Goal: Information Seeking & Learning: Check status

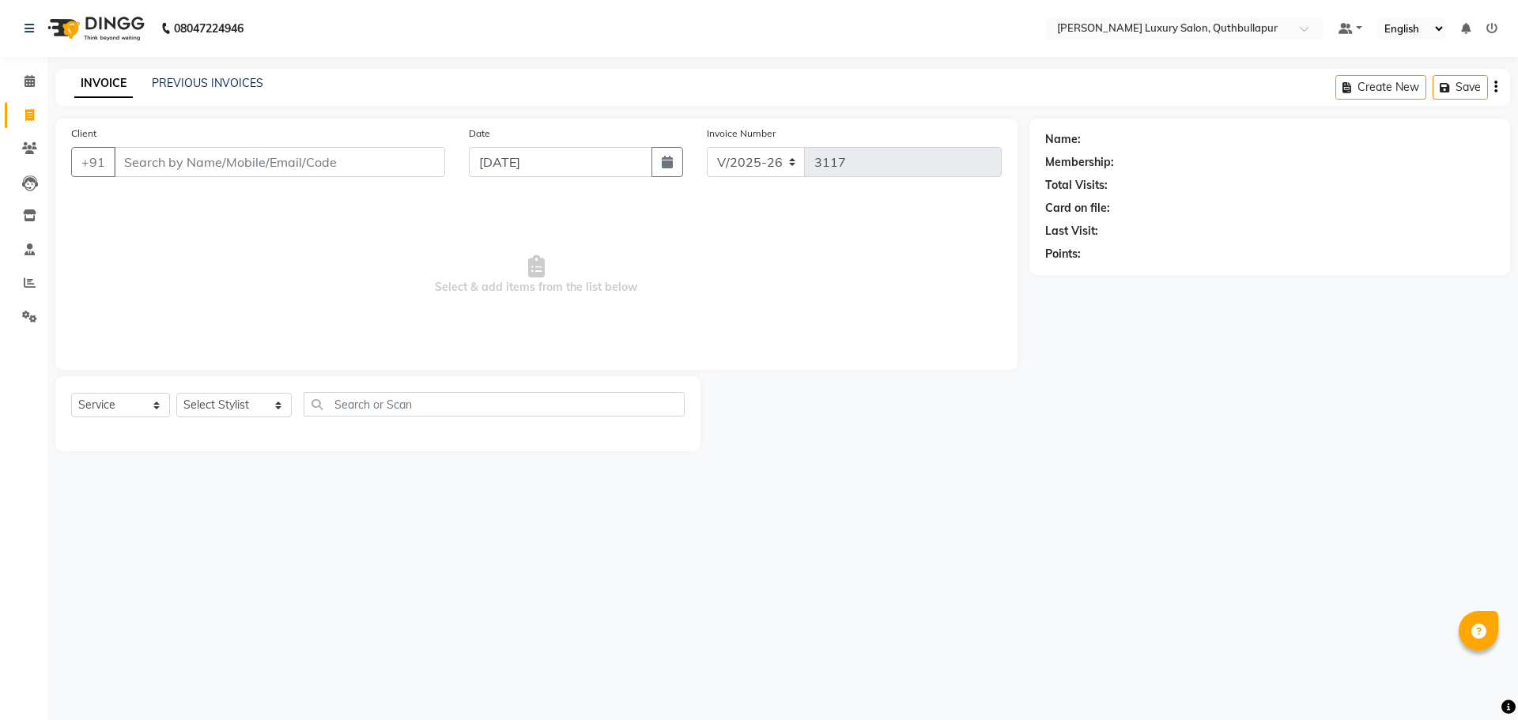
select select "5816"
select select "service"
click at [30, 280] on icon at bounding box center [30, 283] width 12 height 12
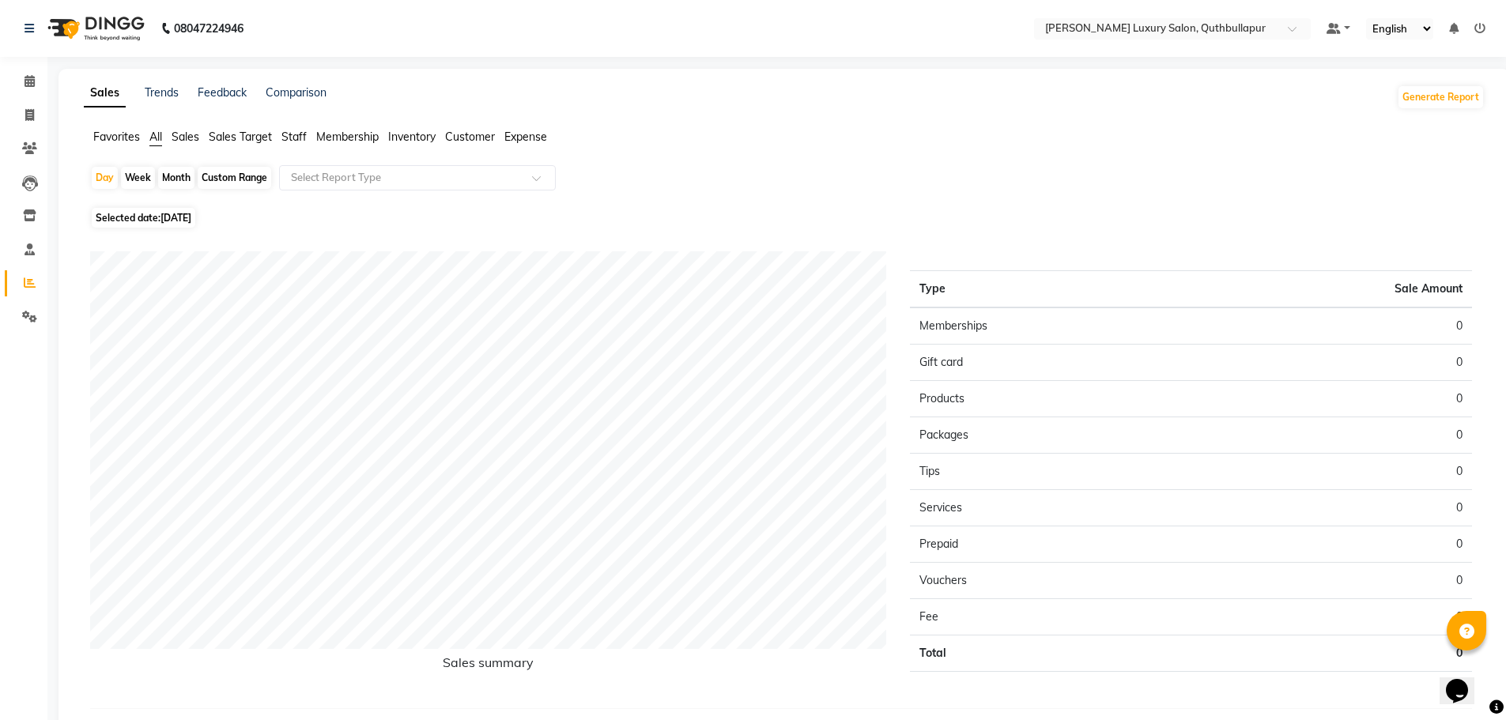
click at [357, 138] on span "Membership" at bounding box center [347, 137] width 62 height 14
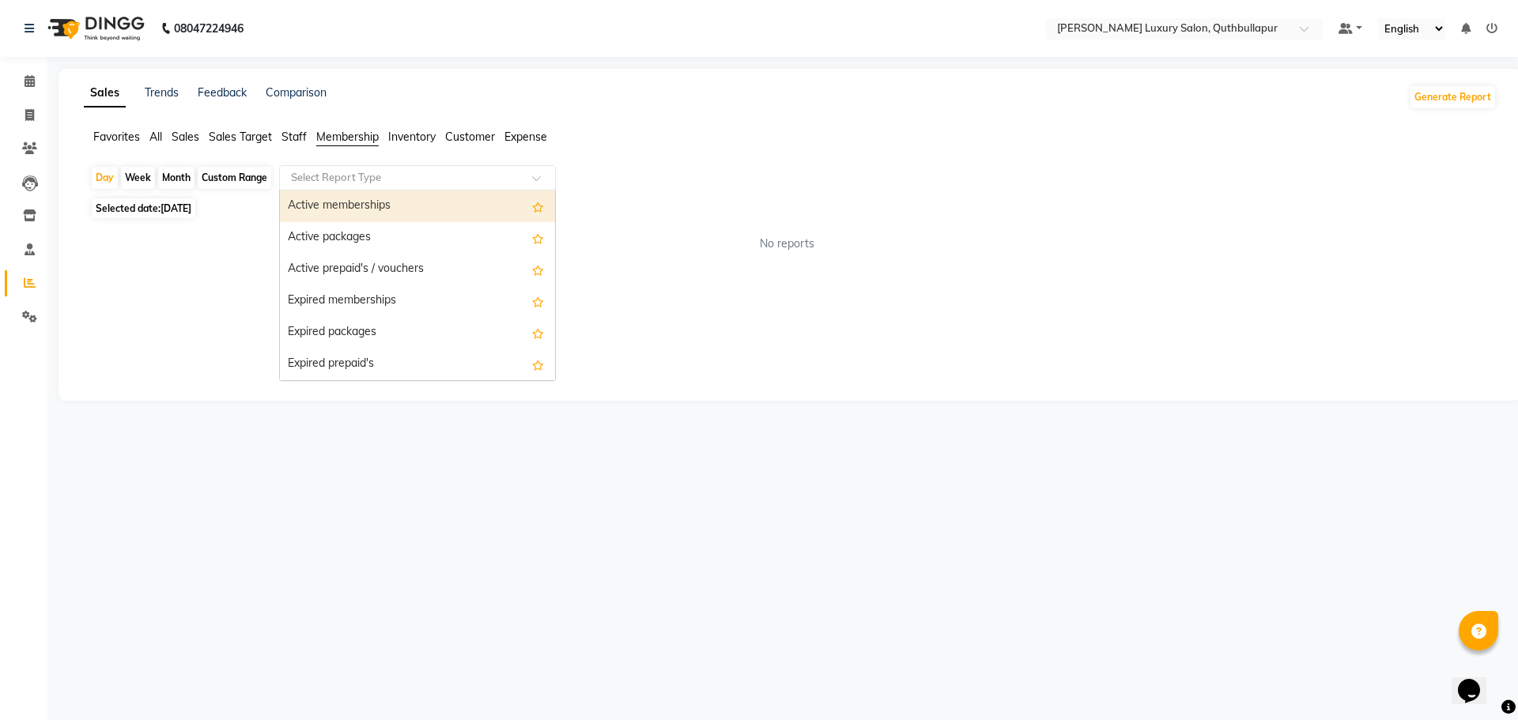
click at [363, 176] on input "text" at bounding box center [402, 178] width 228 height 16
click at [370, 202] on div "Active memberships" at bounding box center [417, 207] width 275 height 32
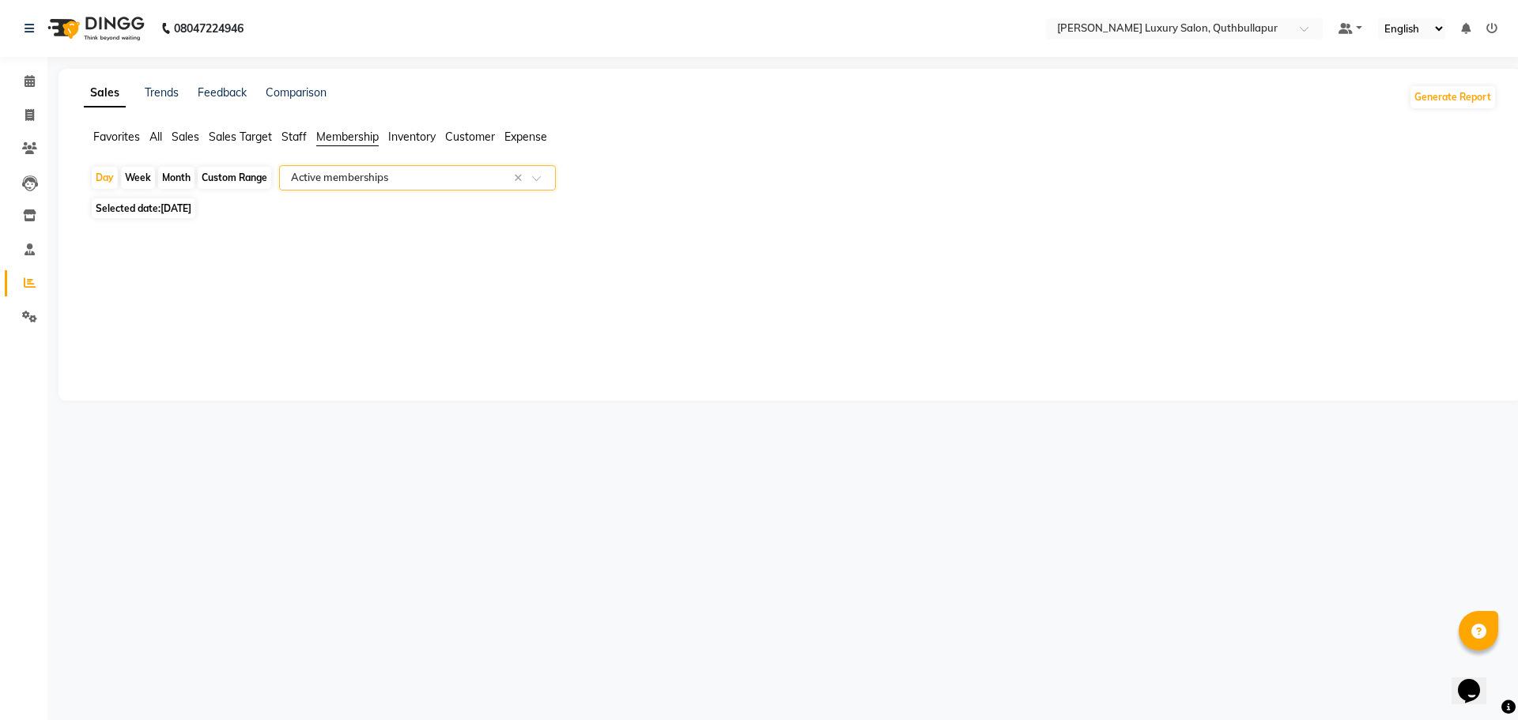
click at [176, 173] on div "Month" at bounding box center [176, 178] width 36 height 22
select select "9"
select select "2025"
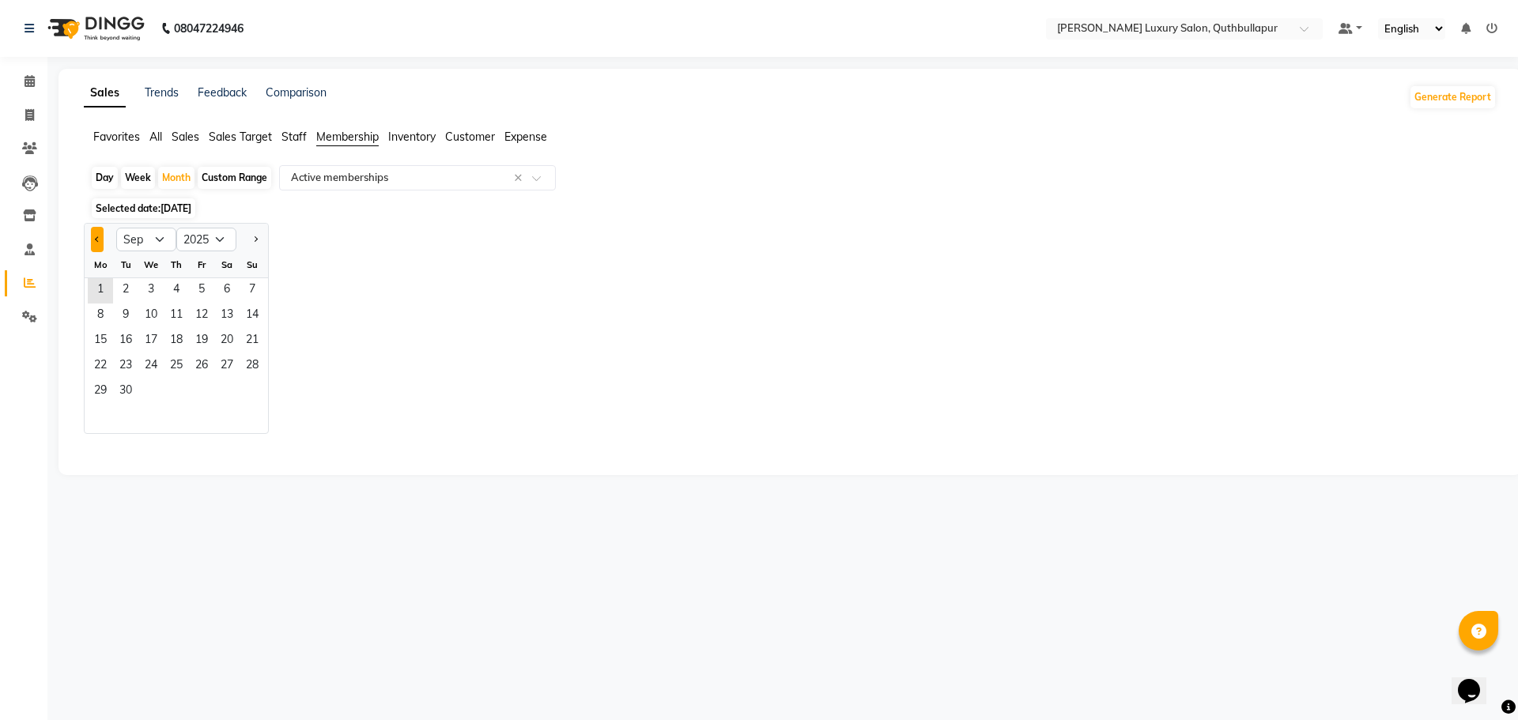
click at [97, 237] on span "Previous month" at bounding box center [98, 239] width 6 height 6
select select "8"
click at [248, 387] on span "31" at bounding box center [252, 392] width 25 height 25
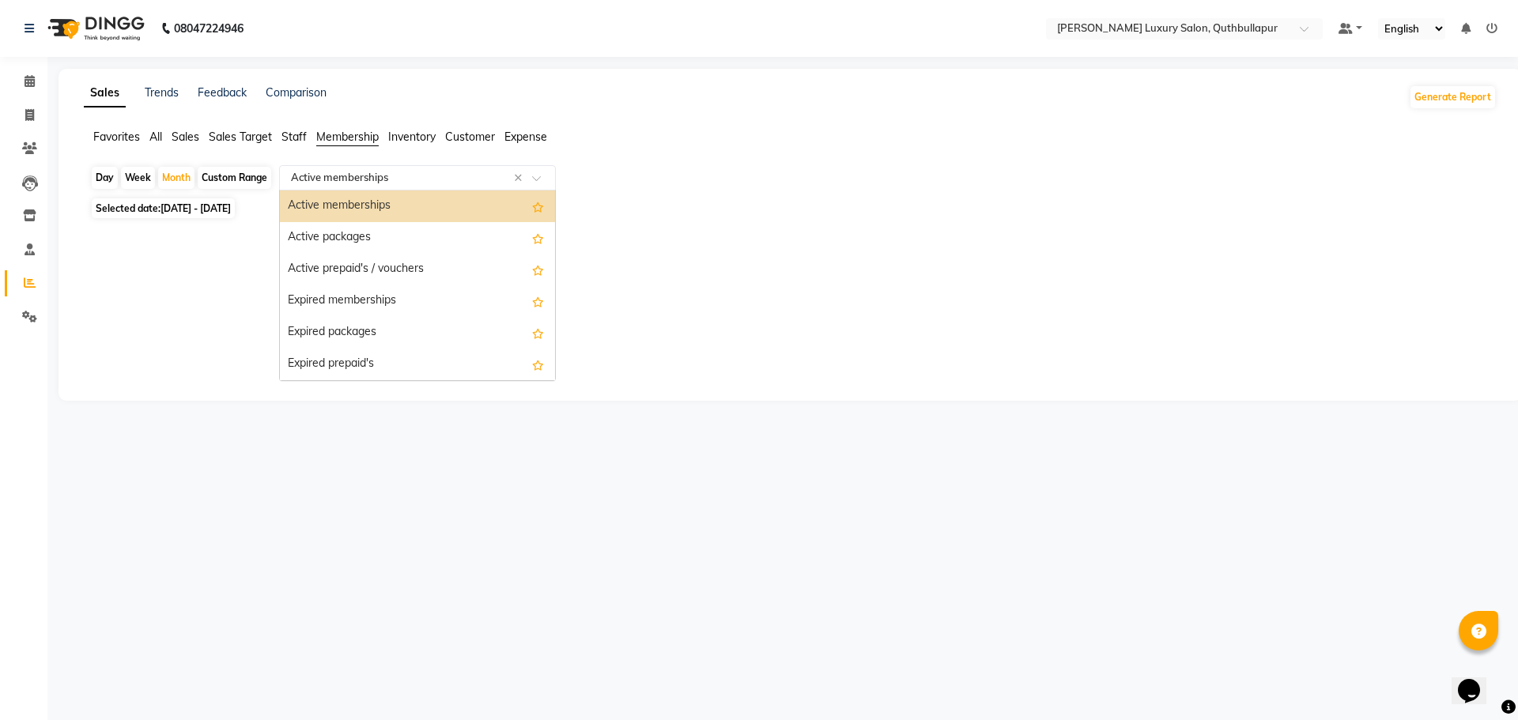
click at [338, 177] on input "text" at bounding box center [402, 178] width 228 height 16
click at [338, 201] on div "Active memberships" at bounding box center [417, 207] width 275 height 32
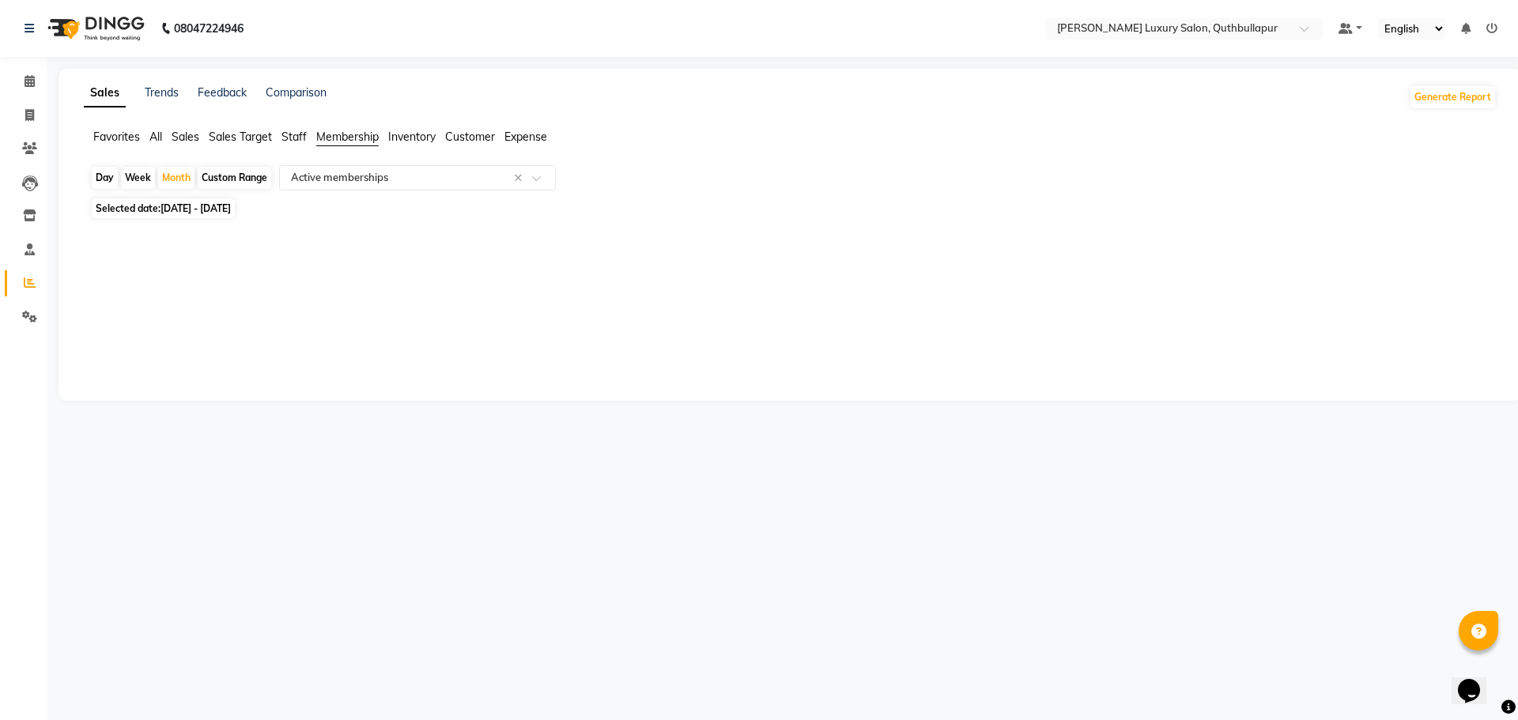
click at [345, 134] on span "Membership" at bounding box center [347, 137] width 62 height 14
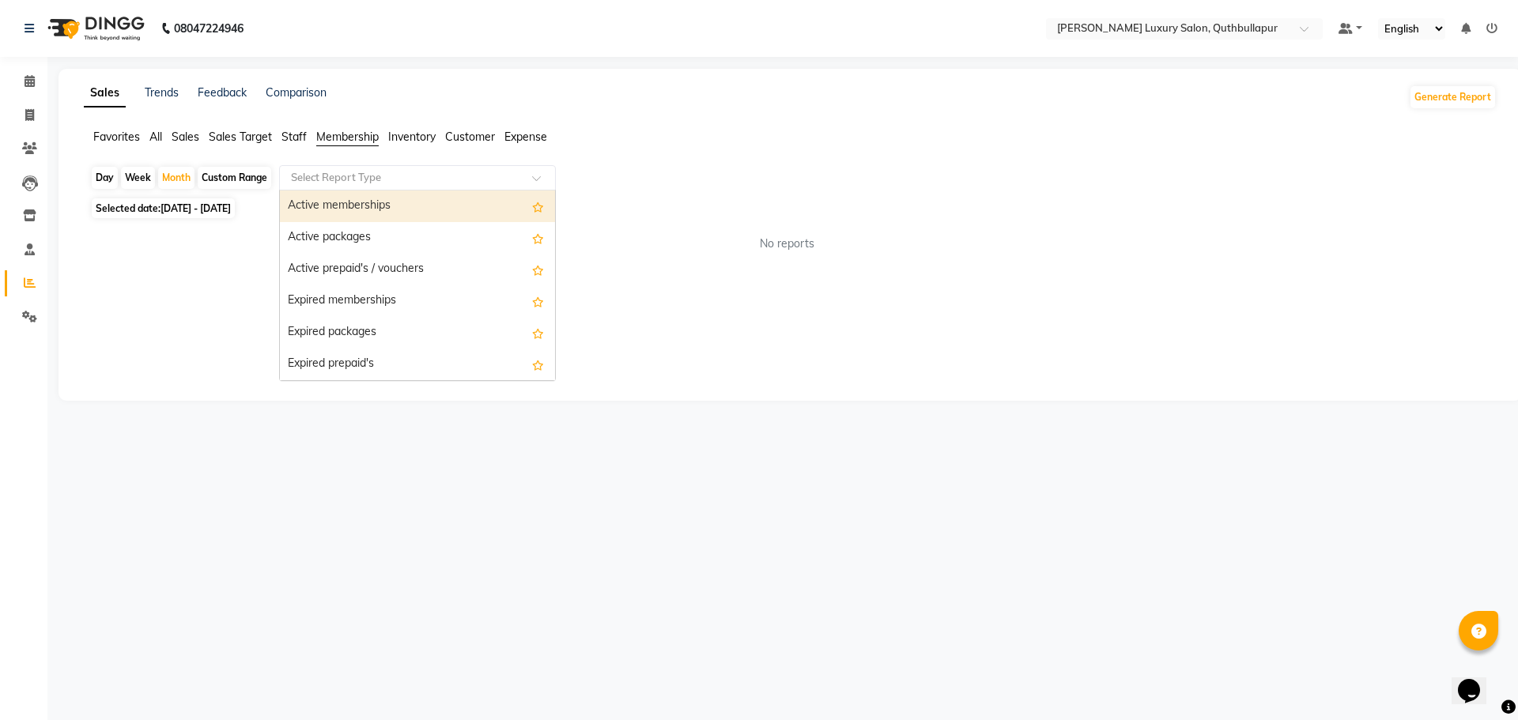
click at [382, 172] on input "text" at bounding box center [402, 178] width 228 height 16
click at [381, 206] on div "Active memberships" at bounding box center [417, 207] width 275 height 32
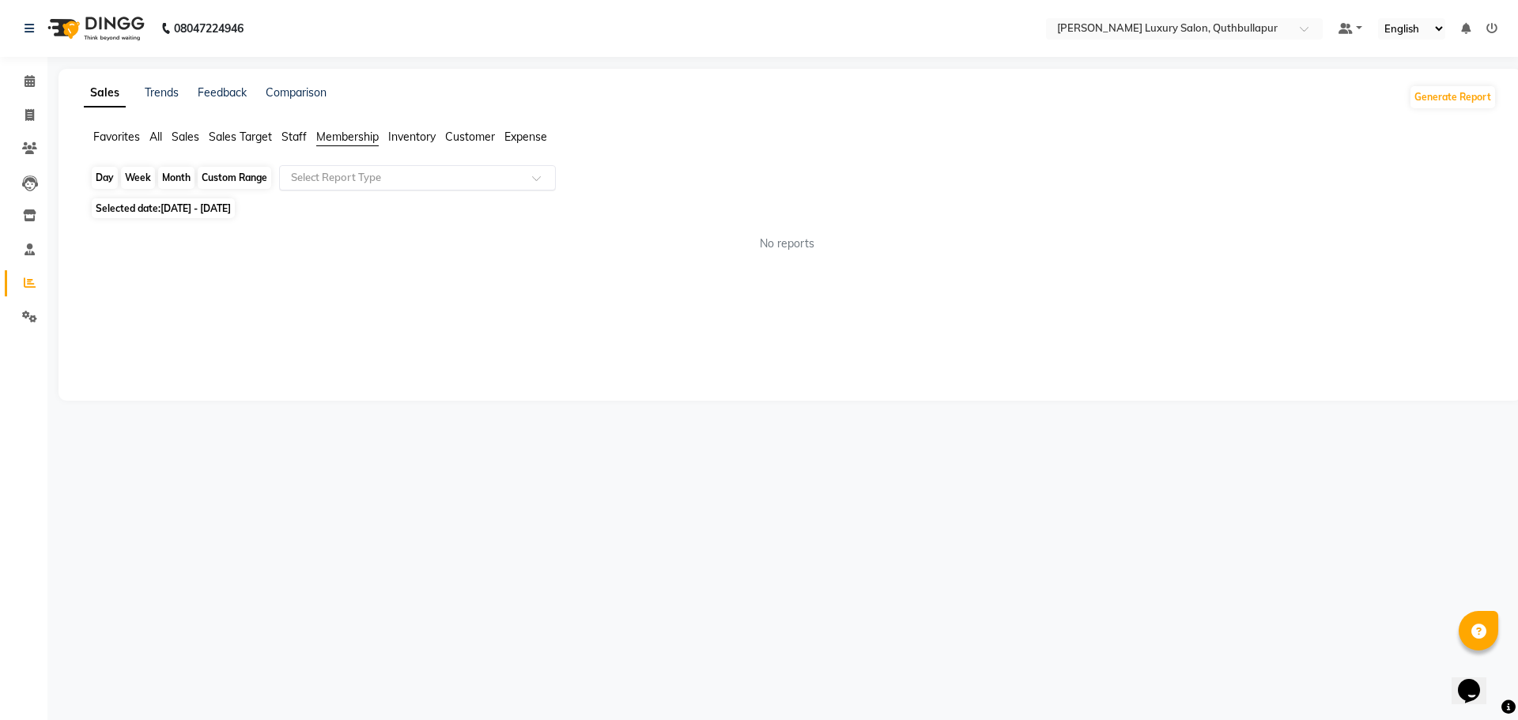
click at [174, 173] on div "Month" at bounding box center [176, 178] width 36 height 22
select select "8"
select select "2025"
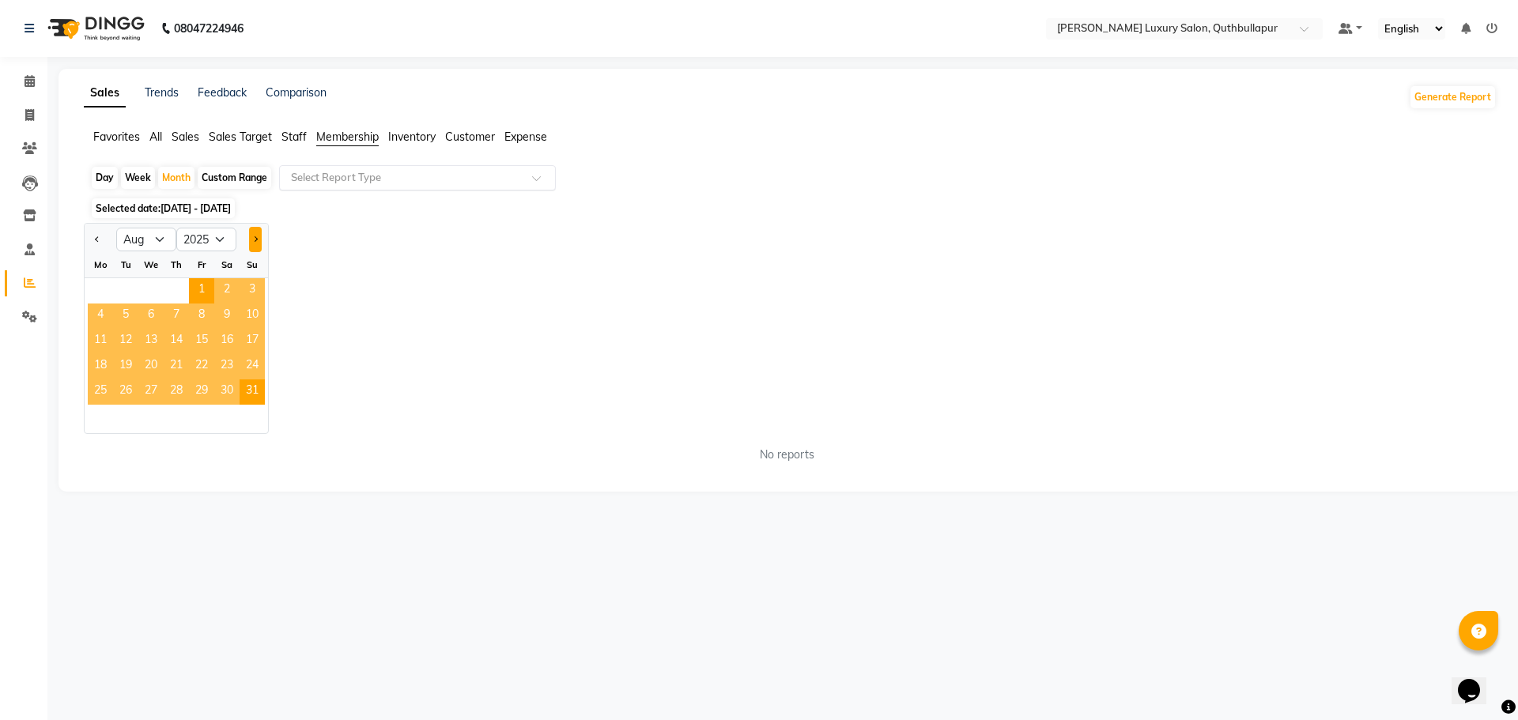
click at [254, 234] on button "Next month" at bounding box center [255, 239] width 13 height 25
select select "9"
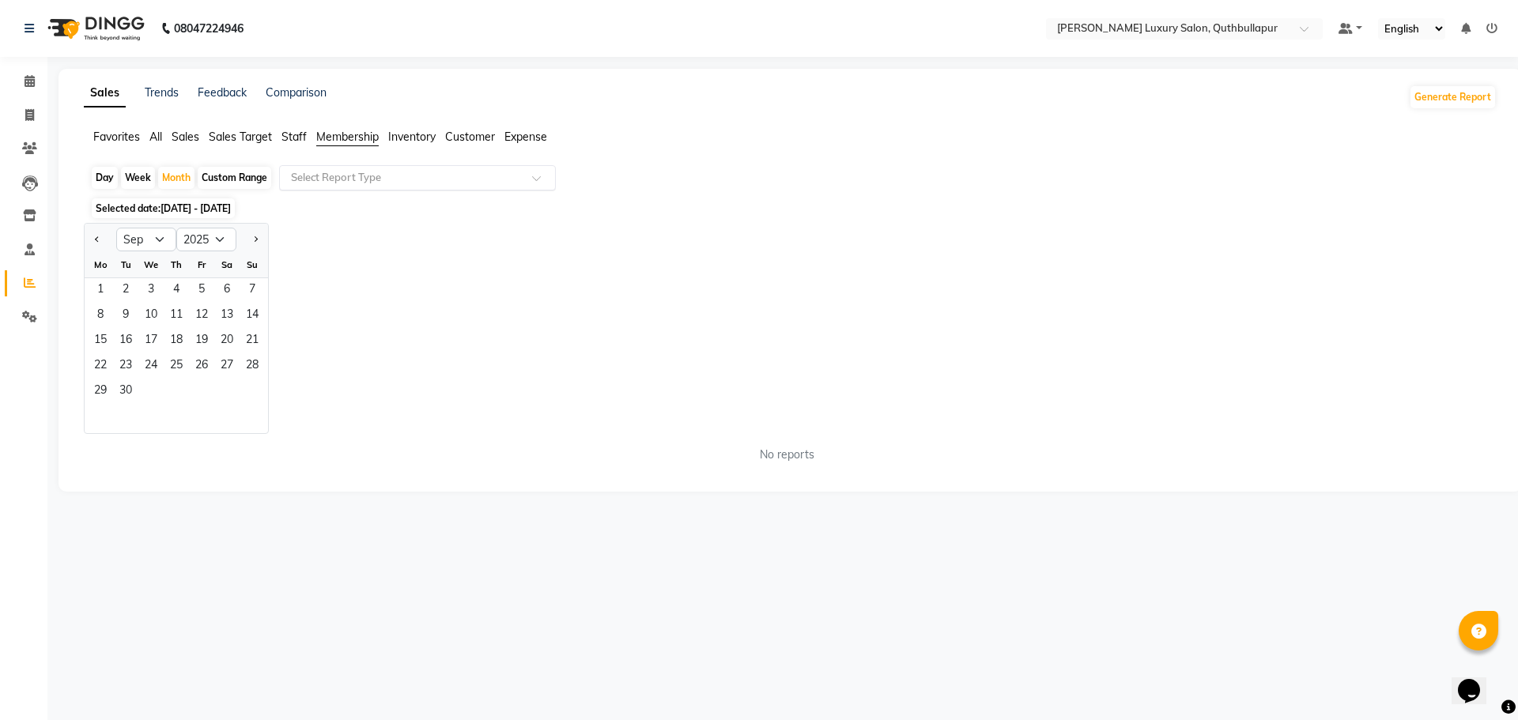
click at [343, 133] on span "Membership" at bounding box center [347, 137] width 62 height 14
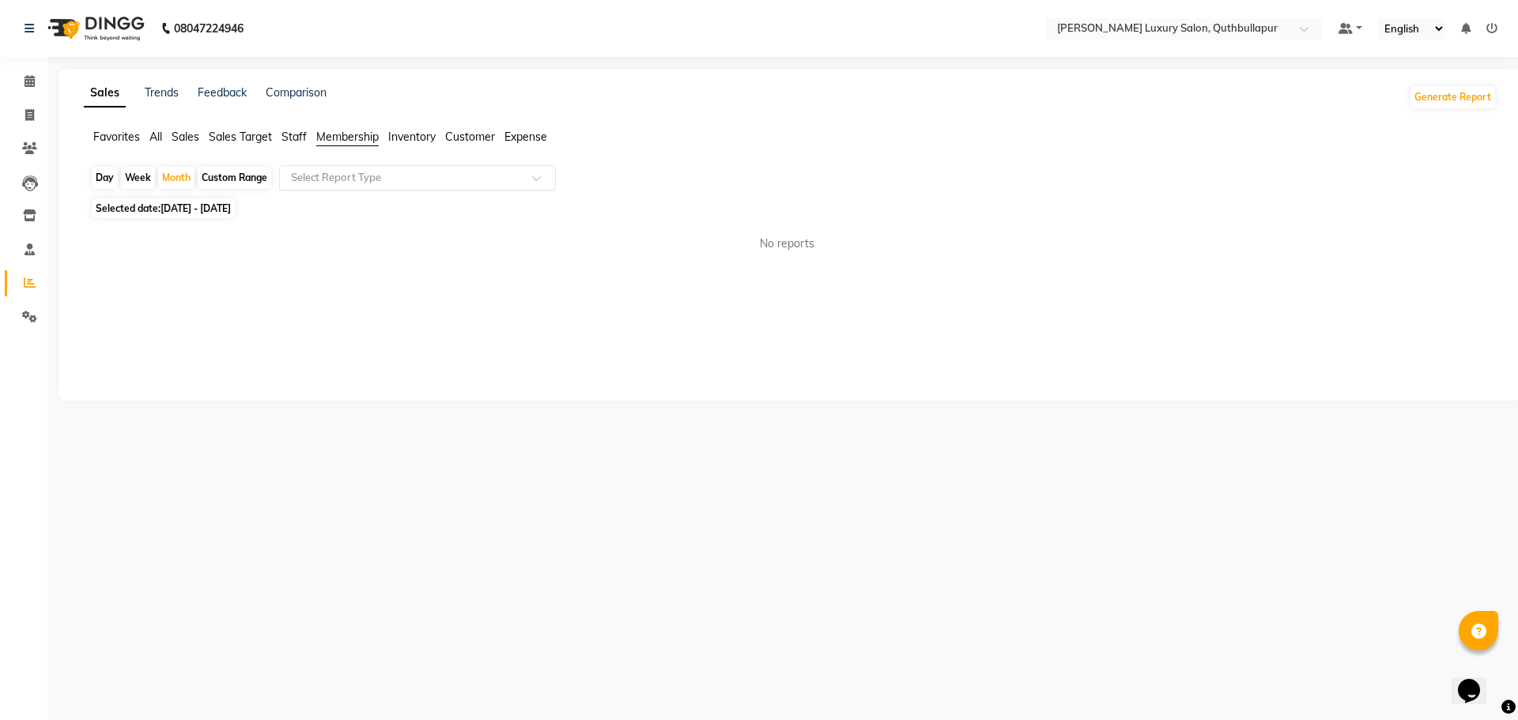
click at [343, 133] on span "Membership" at bounding box center [347, 137] width 62 height 14
drag, startPoint x: 343, startPoint y: 133, endPoint x: 223, endPoint y: 301, distance: 206.9
click at [223, 301] on div "Sales Trends Feedback Comparison Generate Report Favorites All Sales Sales Targ…" at bounding box center [791, 235] width 1464 height 332
click at [26, 281] on icon at bounding box center [30, 283] width 12 height 12
click at [103, 179] on div "Day" at bounding box center [105, 178] width 26 height 22
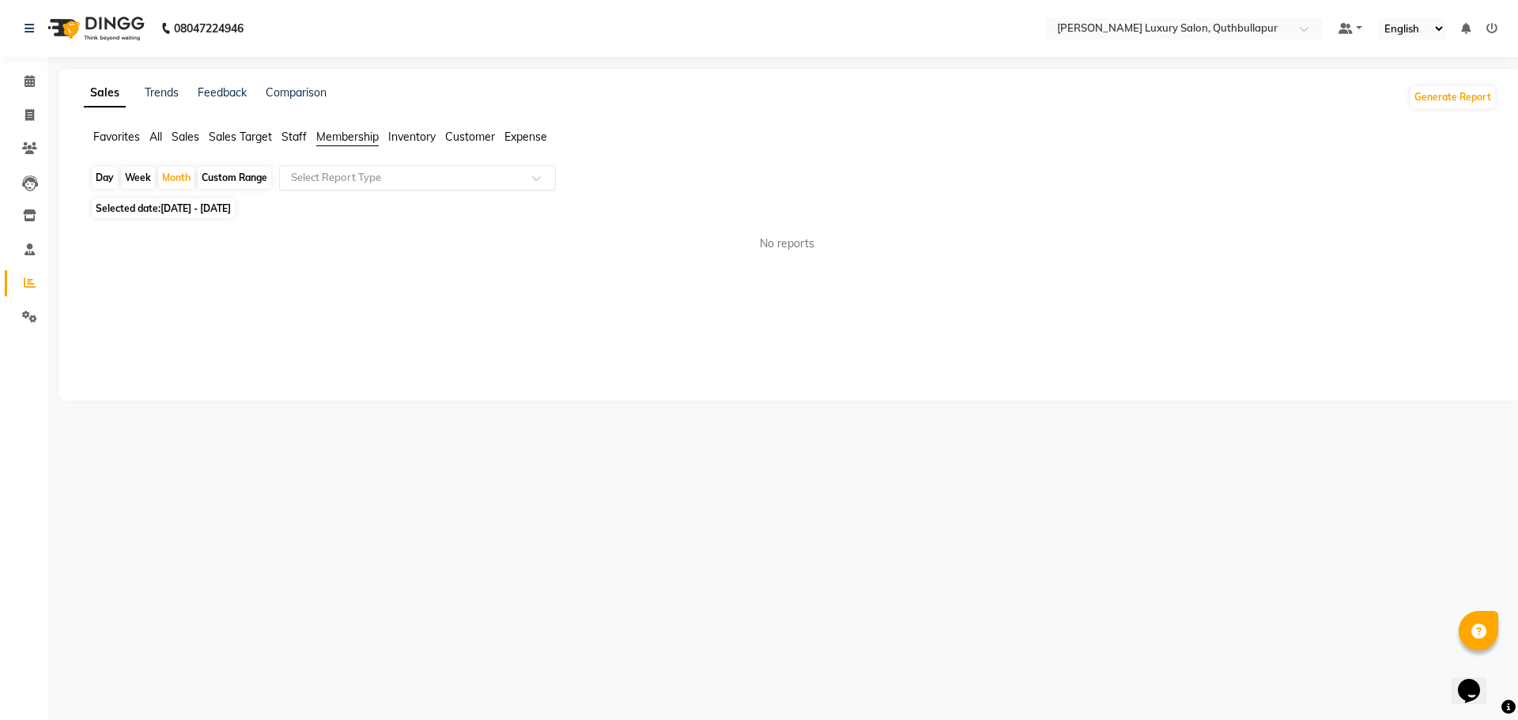
select select "8"
select select "2025"
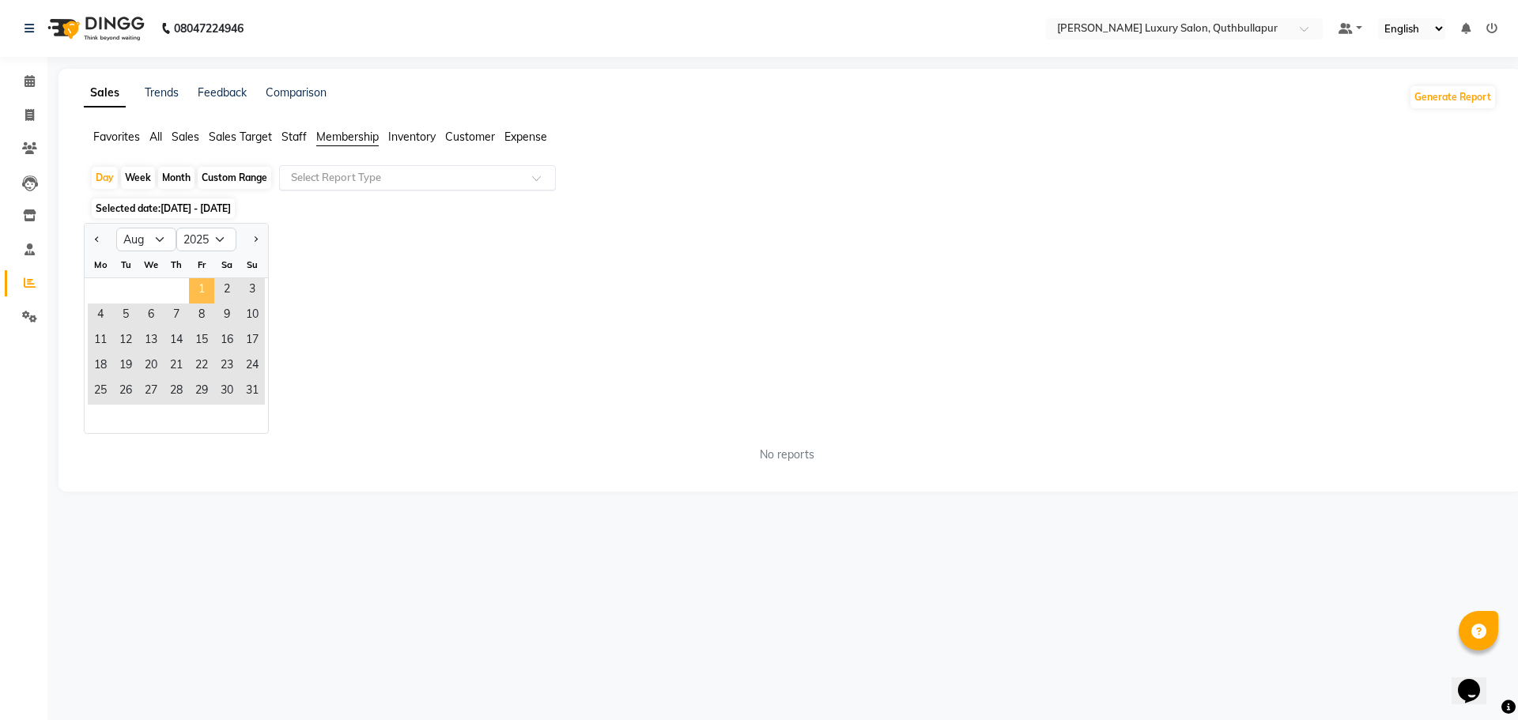
click at [198, 289] on span "1" at bounding box center [201, 290] width 25 height 25
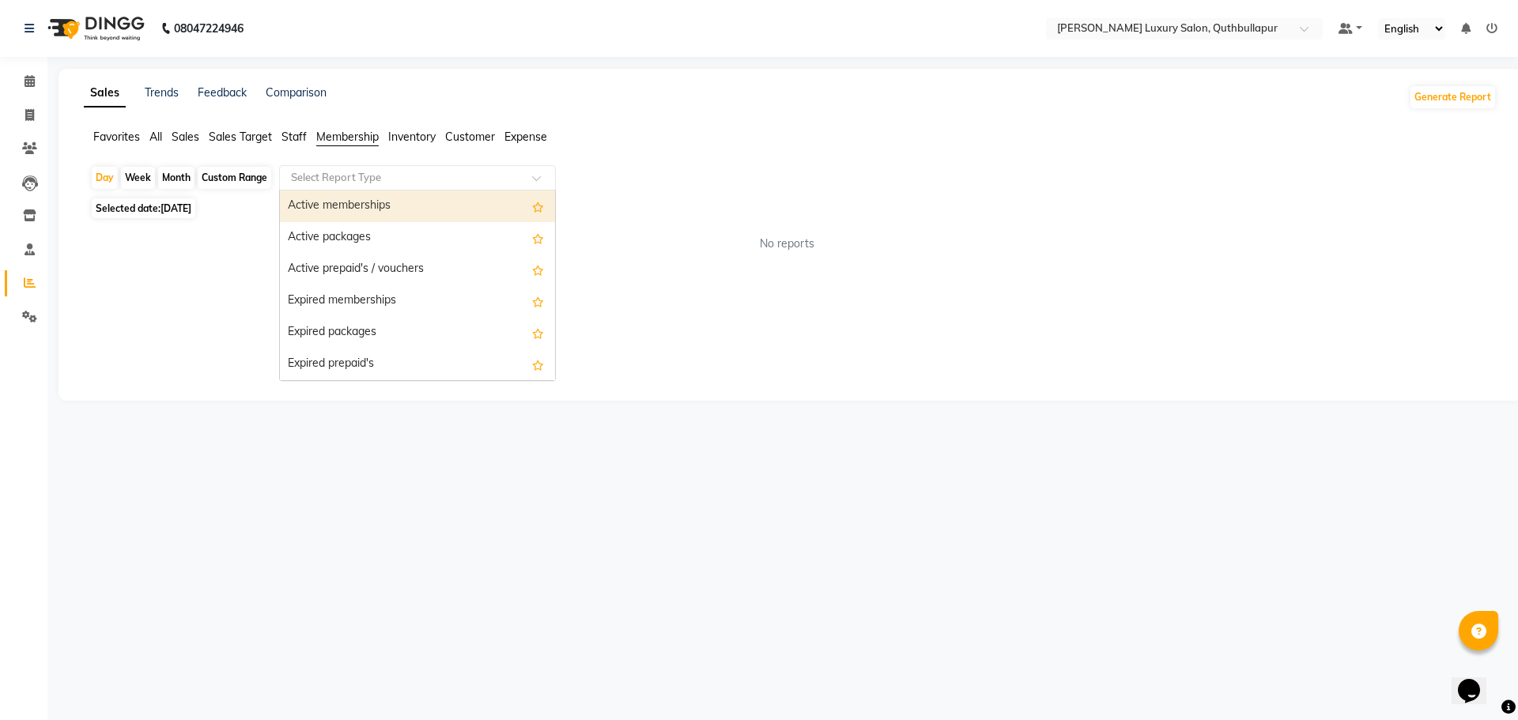
click at [353, 177] on input "text" at bounding box center [402, 178] width 228 height 16
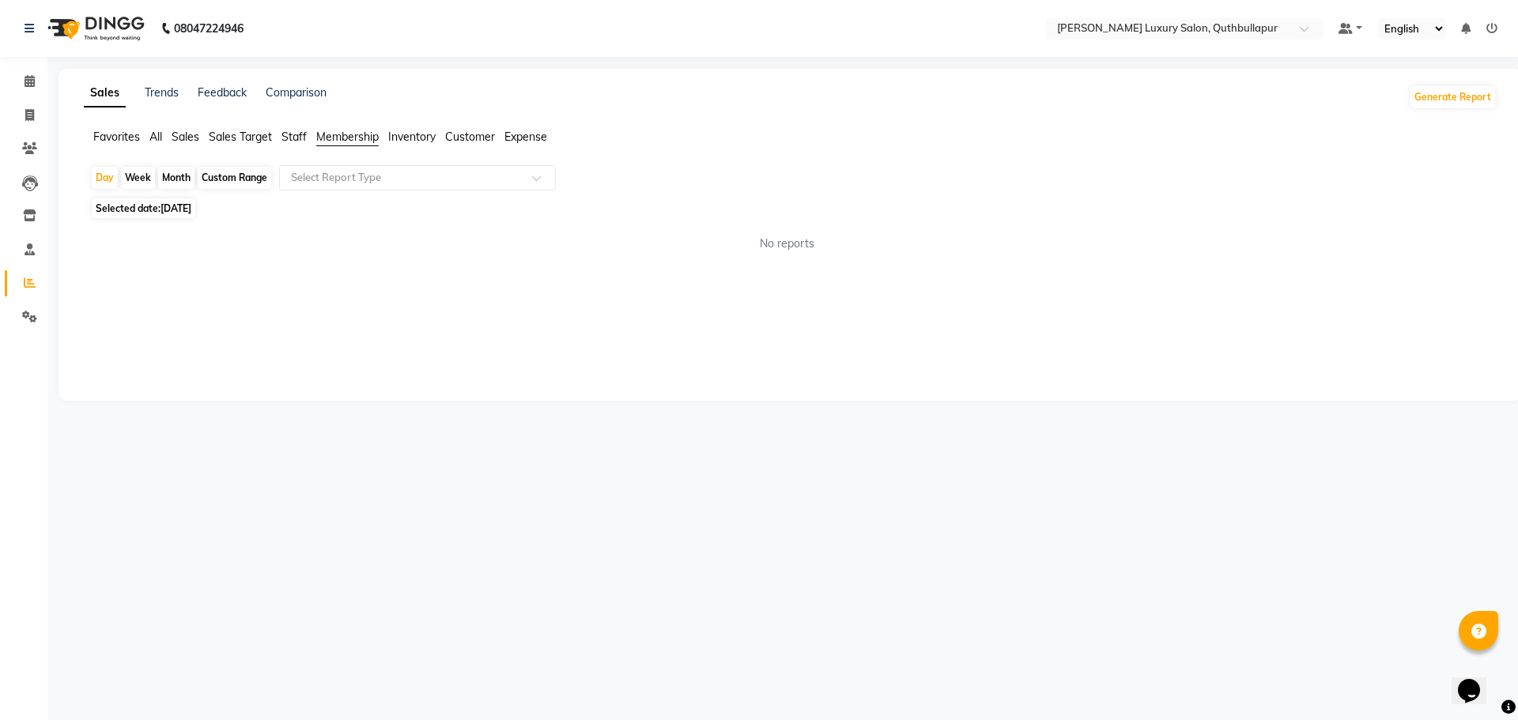
click at [675, 219] on div "Day Week Month Custom Range Select Report Type Selected date: [DATE] No reports…" at bounding box center [790, 215] width 1413 height 100
click at [172, 176] on div "Month" at bounding box center [176, 178] width 36 height 22
select select "8"
select select "2025"
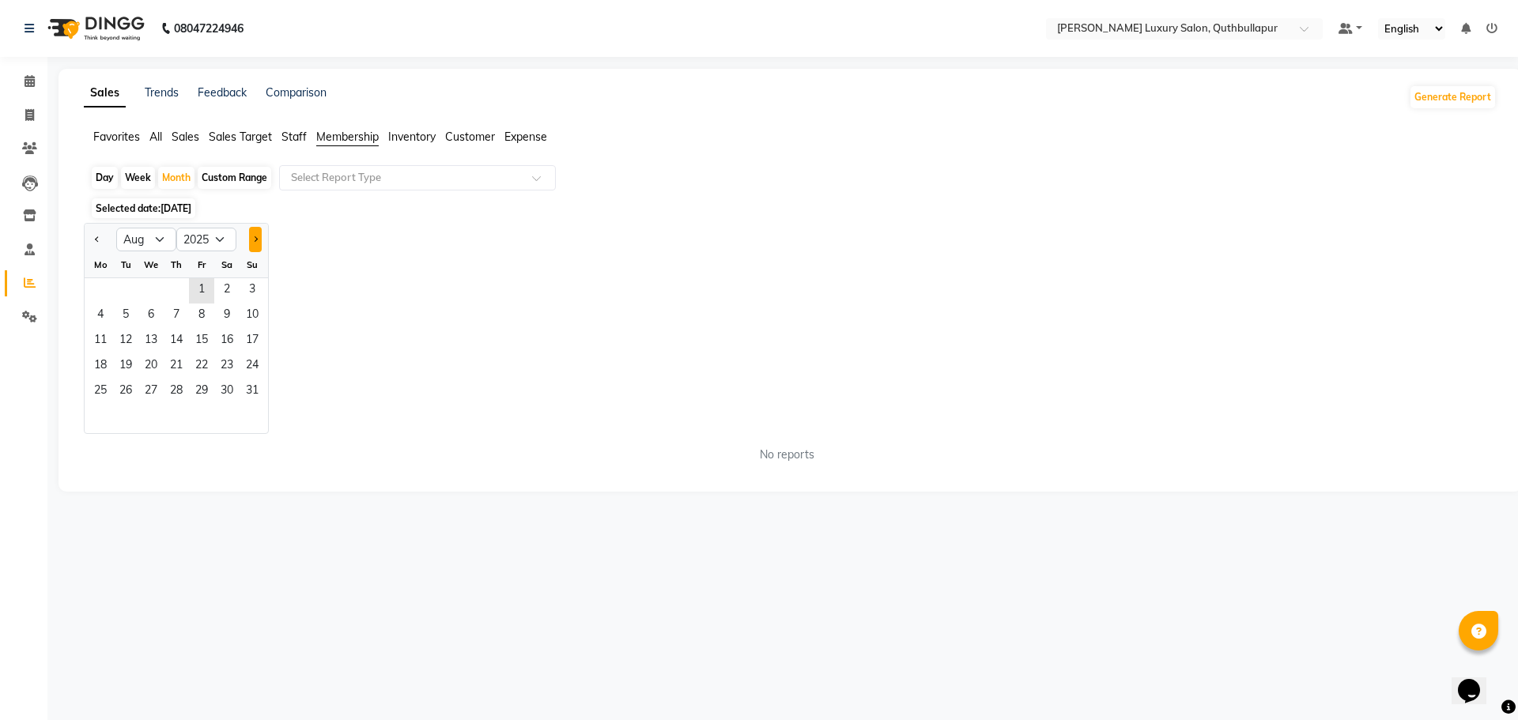
click at [251, 236] on button "Next month" at bounding box center [255, 239] width 13 height 25
select select "9"
click at [25, 113] on icon at bounding box center [29, 115] width 9 height 12
select select "5816"
select select "service"
